Goal: Book appointment/travel/reservation

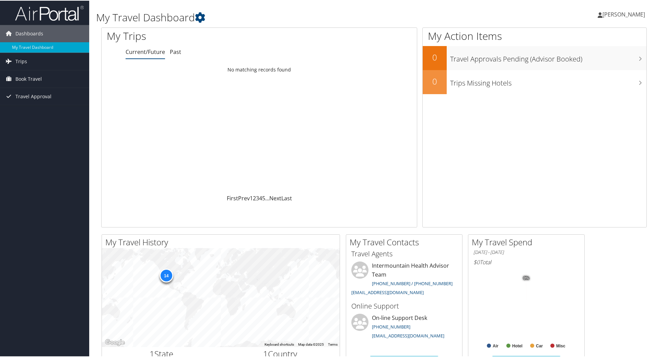
click at [610, 18] on link "[PERSON_NAME]" at bounding box center [625, 13] width 54 height 21
click at [19, 77] on span "Book Travel" at bounding box center [28, 78] width 26 height 17
click at [31, 79] on span "Book Travel" at bounding box center [28, 78] width 26 height 17
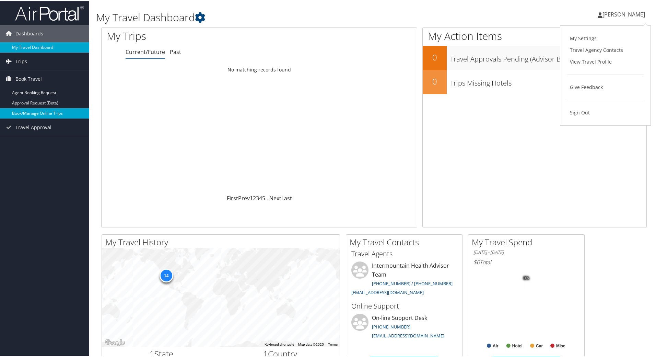
click at [41, 112] on link "Book/Manage Online Trips" at bounding box center [44, 112] width 89 height 10
